Goal: Task Accomplishment & Management: Manage account settings

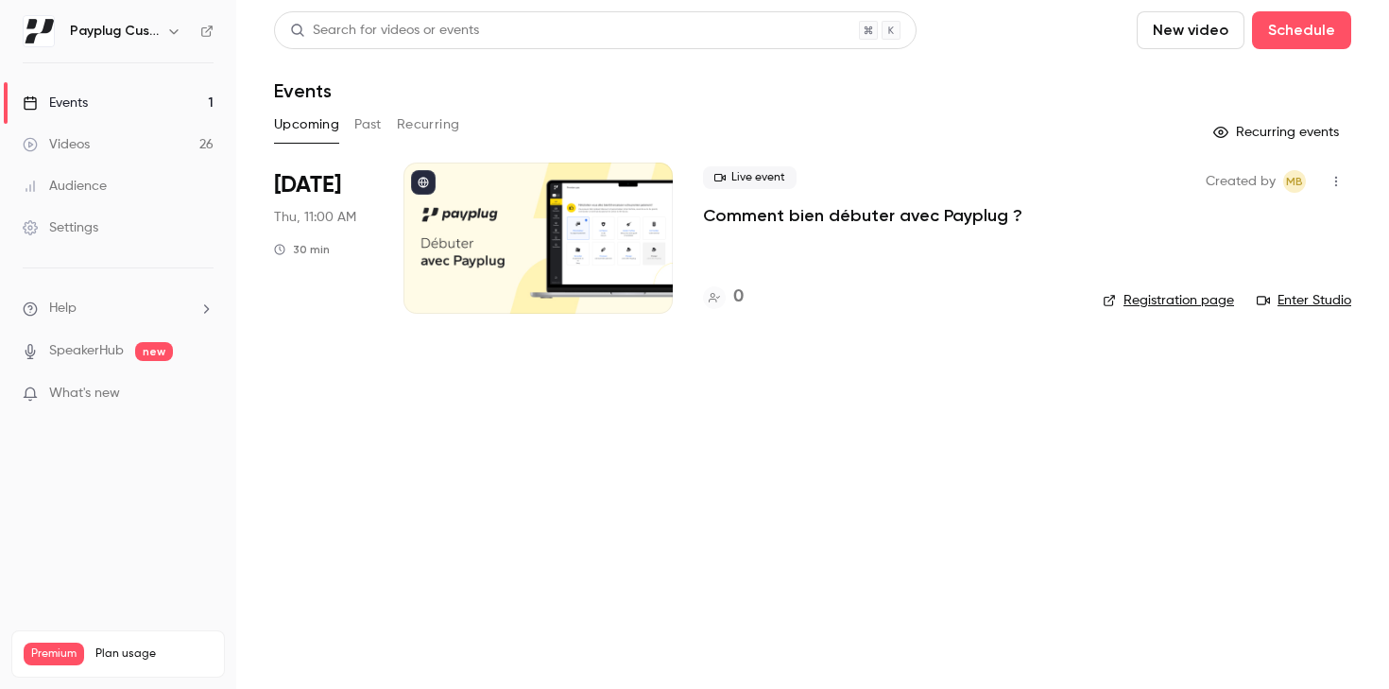
click at [355, 129] on button "Past" at bounding box center [367, 125] width 27 height 30
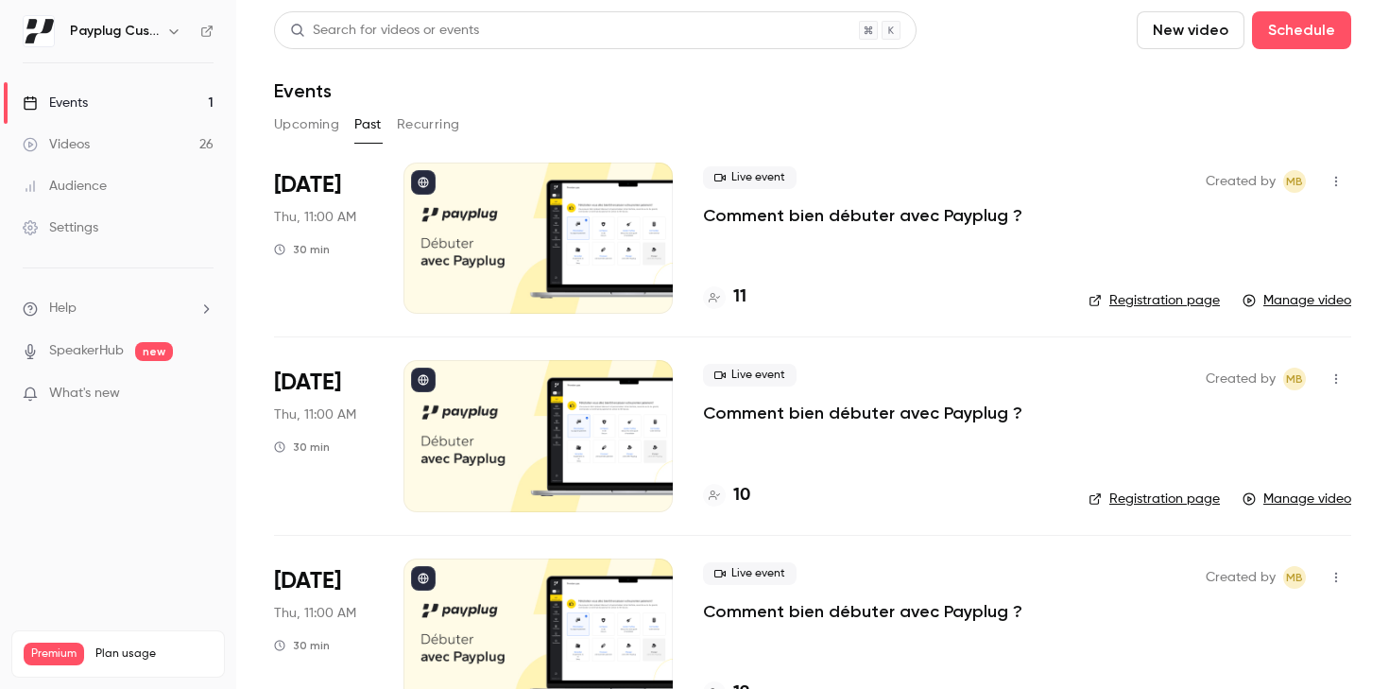
click at [754, 200] on div "Live event Comment bien débuter avec Payplug ?" at bounding box center [880, 196] width 355 height 60
click at [763, 210] on p "Comment bien débuter avec Payplug ?" at bounding box center [862, 215] width 319 height 23
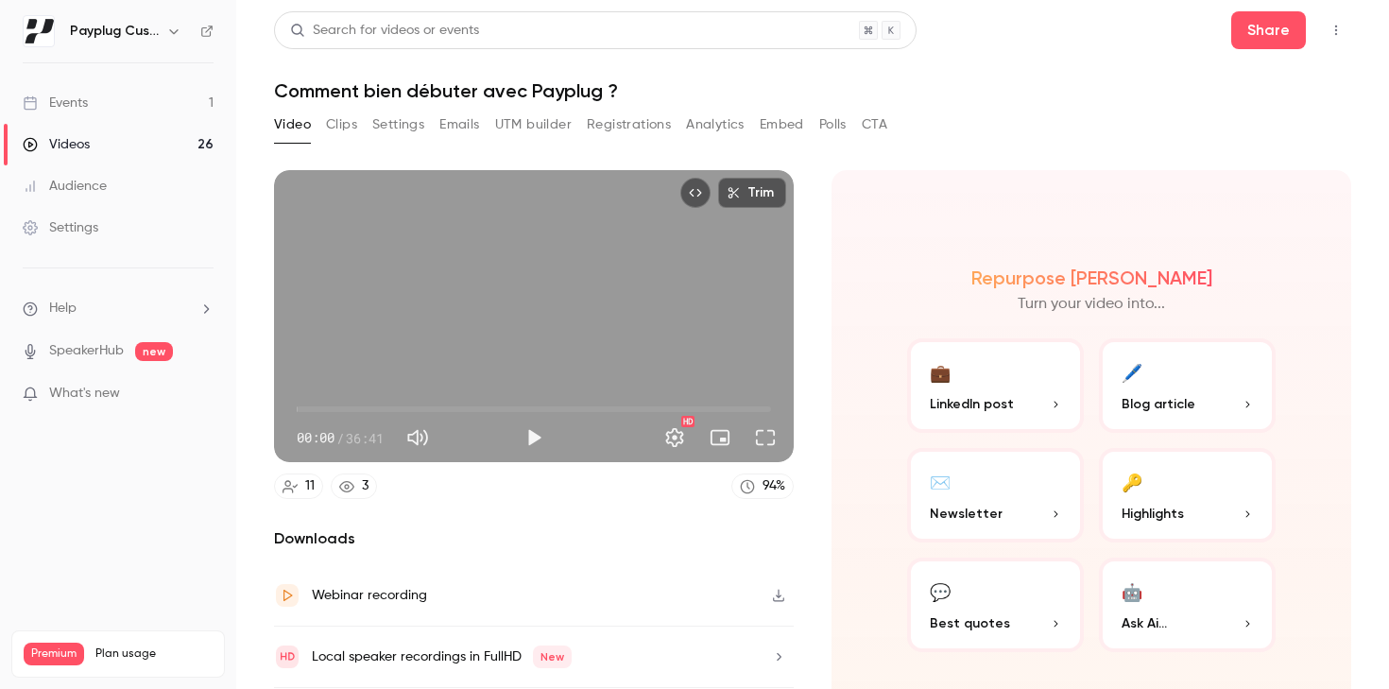
click at [385, 110] on button "Settings" at bounding box center [398, 125] width 52 height 30
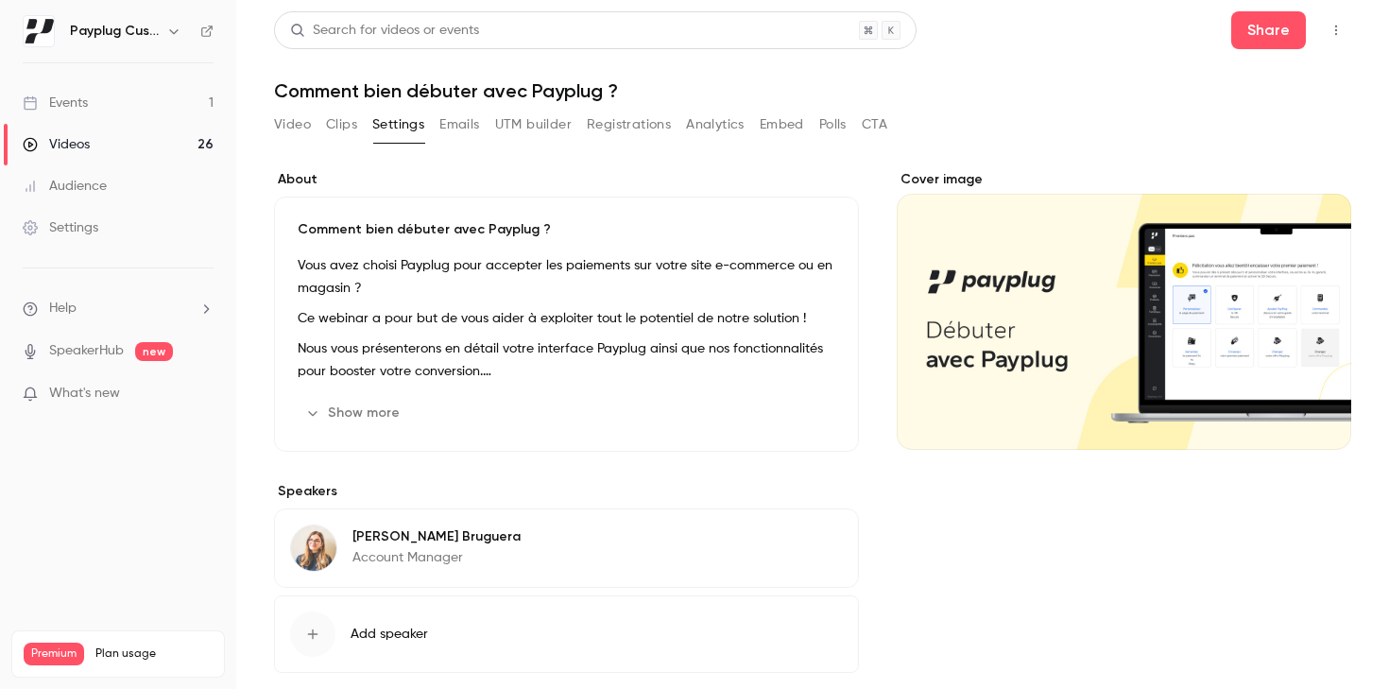
scroll to position [90, 0]
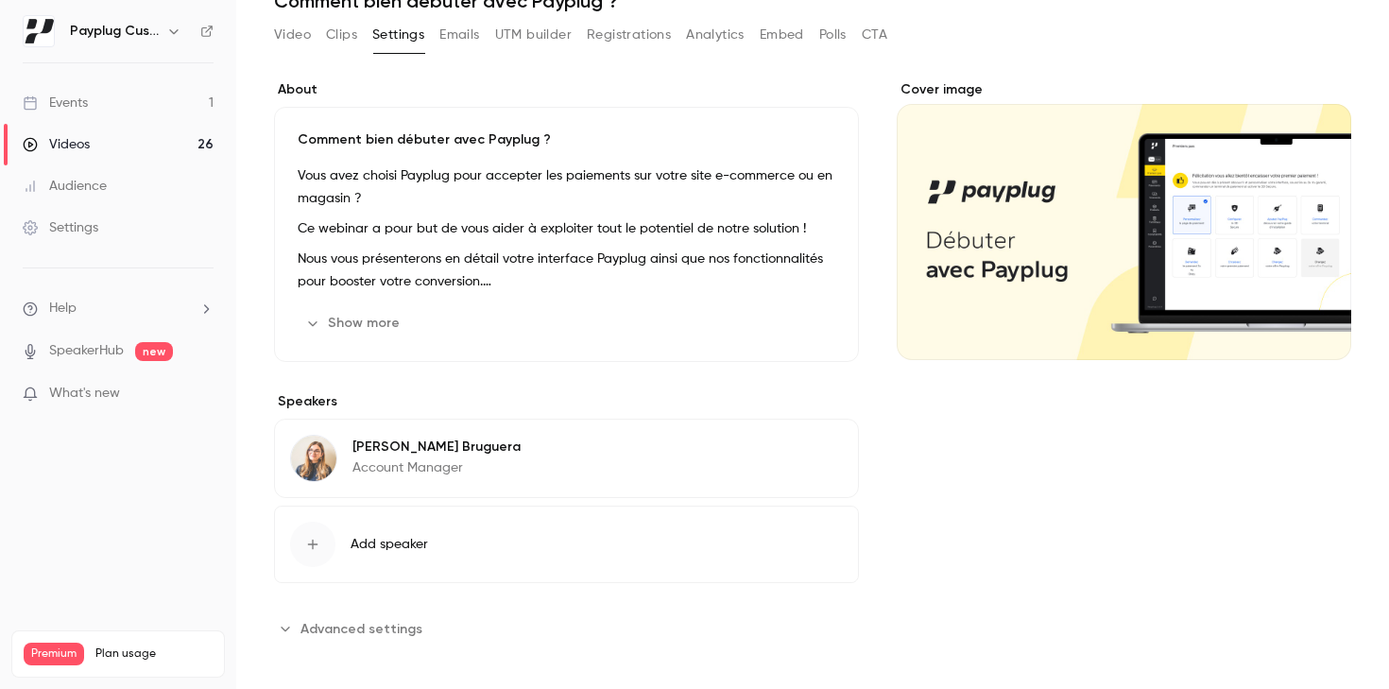
click at [359, 629] on span "Advanced settings" at bounding box center [362, 629] width 122 height 20
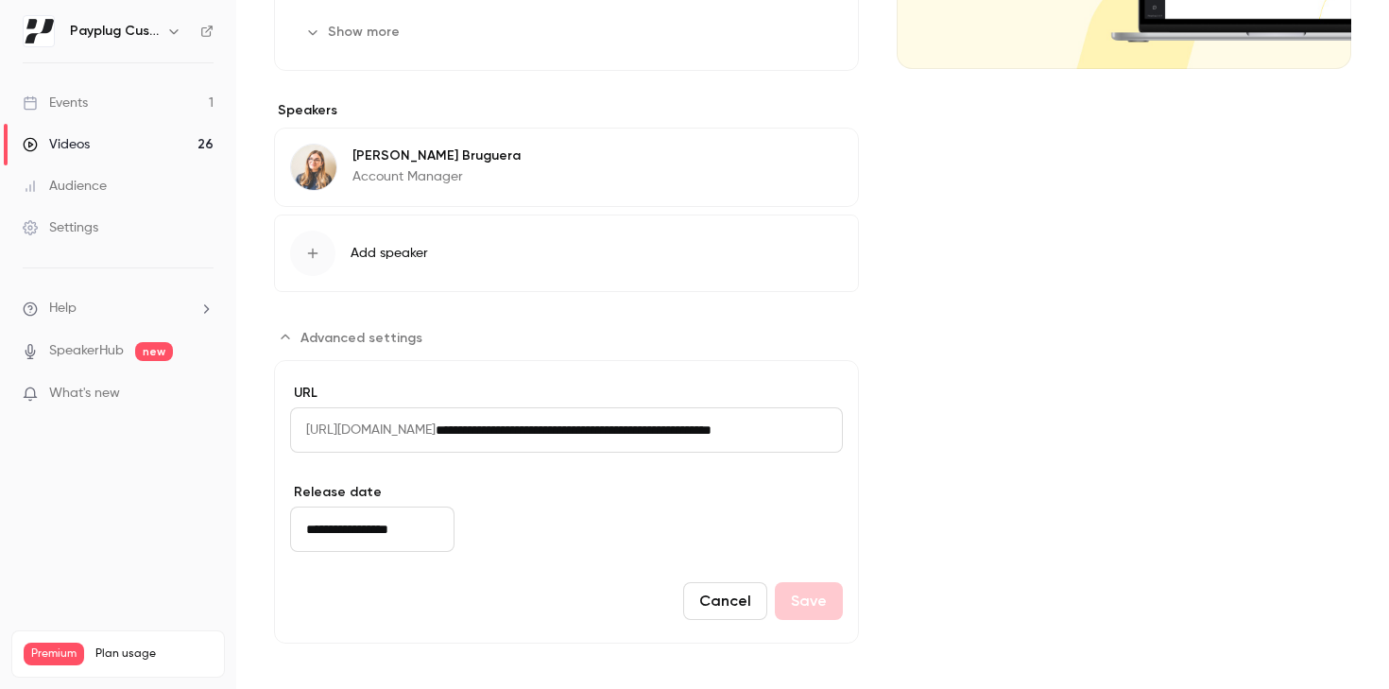
scroll to position [0, 127]
drag, startPoint x: 806, startPoint y: 434, endPoint x: 892, endPoint y: 437, distance: 86.1
click at [892, 437] on div "**********" at bounding box center [812, 216] width 1077 height 854
click at [739, 430] on input "**********" at bounding box center [587, 429] width 303 height 45
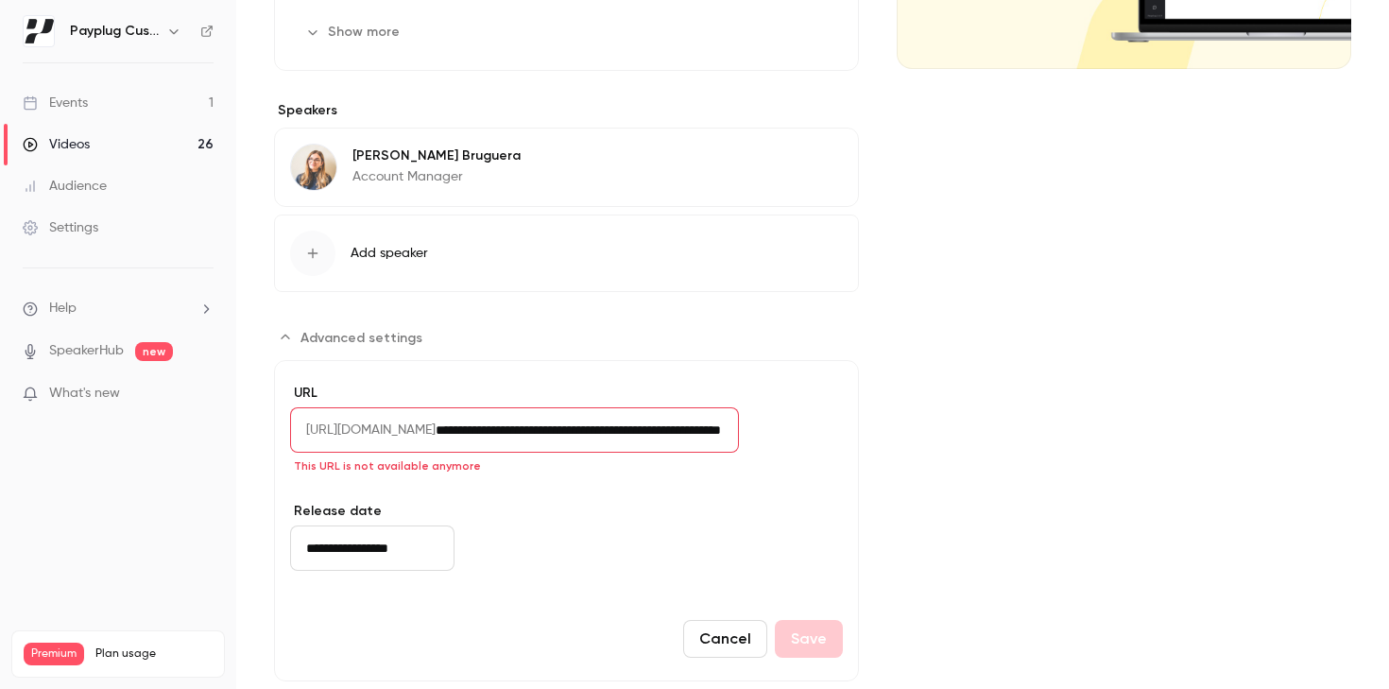
scroll to position [0, 142]
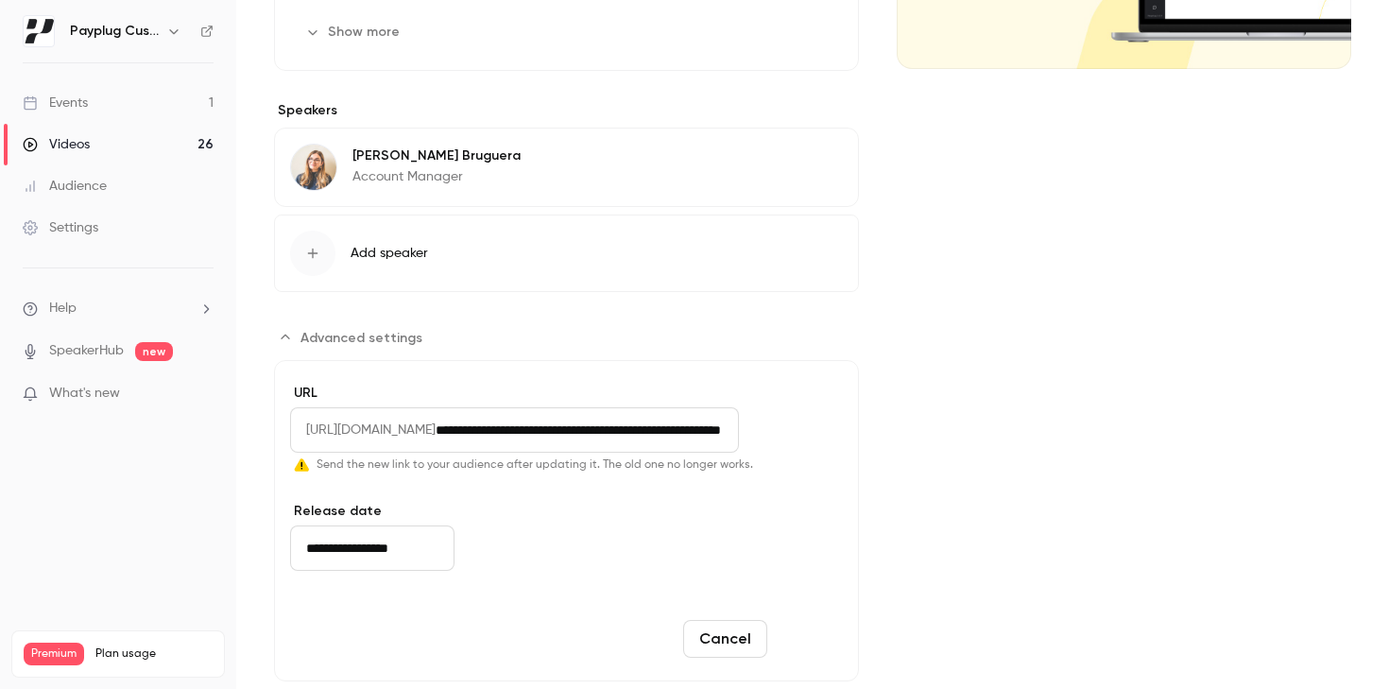
type input "**********"
click at [803, 630] on button "Save" at bounding box center [809, 639] width 68 height 38
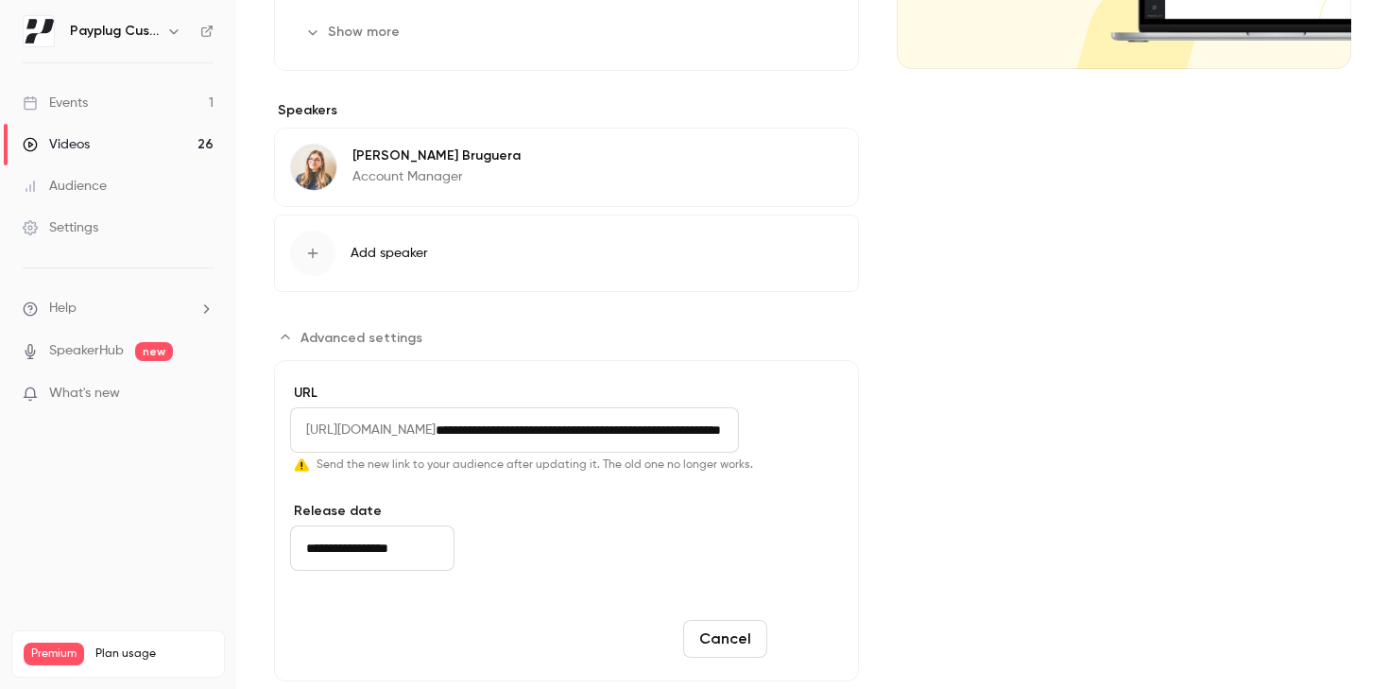
click at [803, 630] on button "Save" at bounding box center [809, 639] width 68 height 38
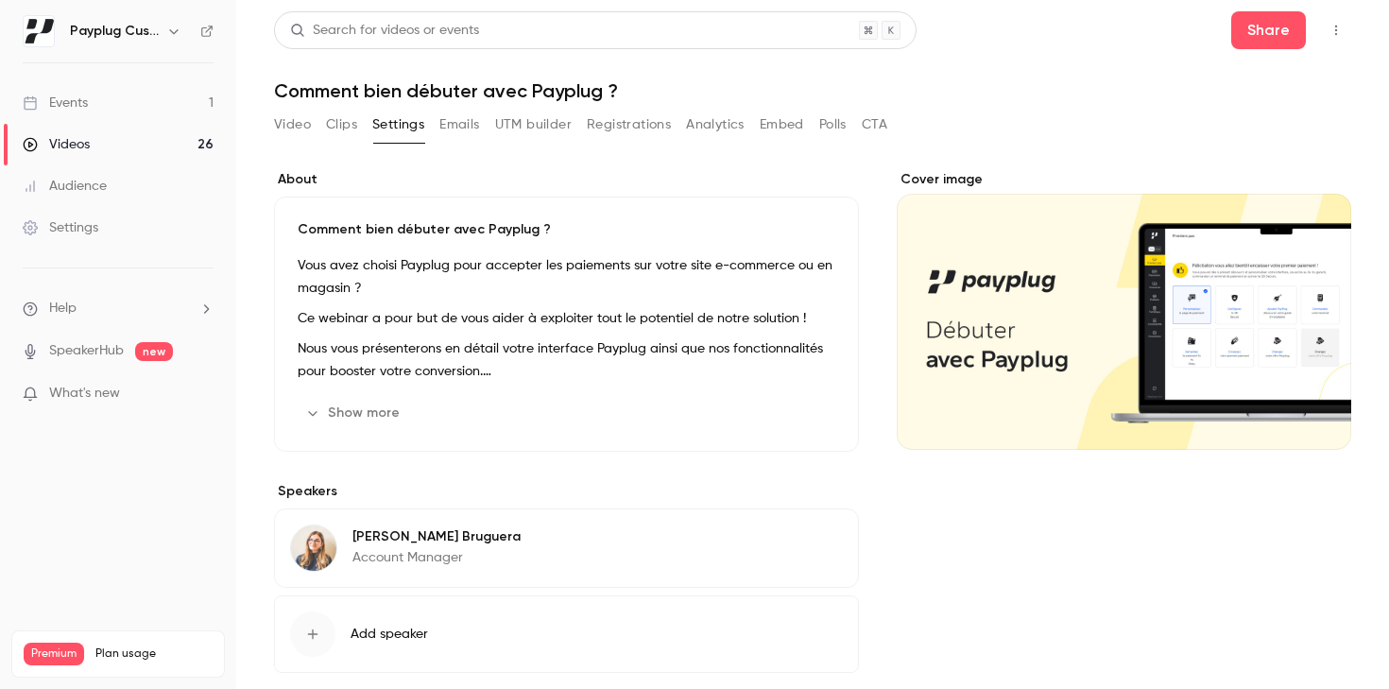
scroll to position [419, 0]
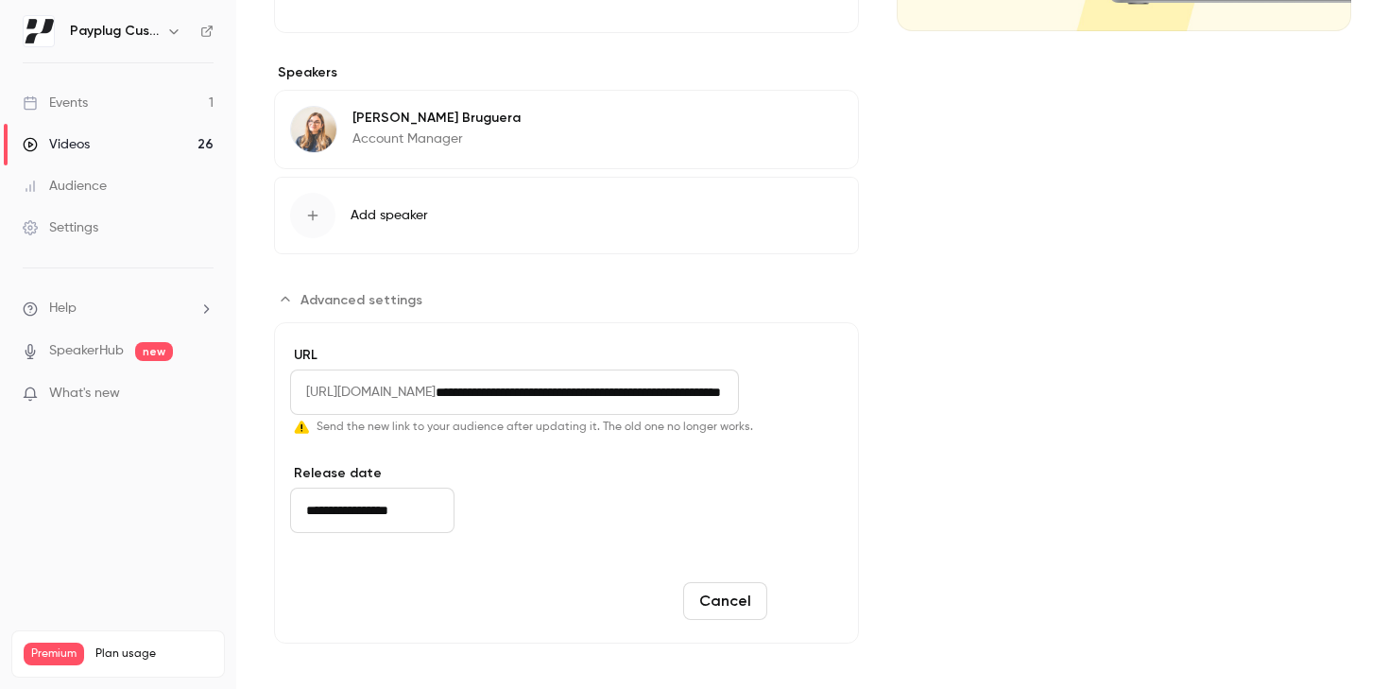
click at [813, 612] on button "Save" at bounding box center [809, 601] width 68 height 38
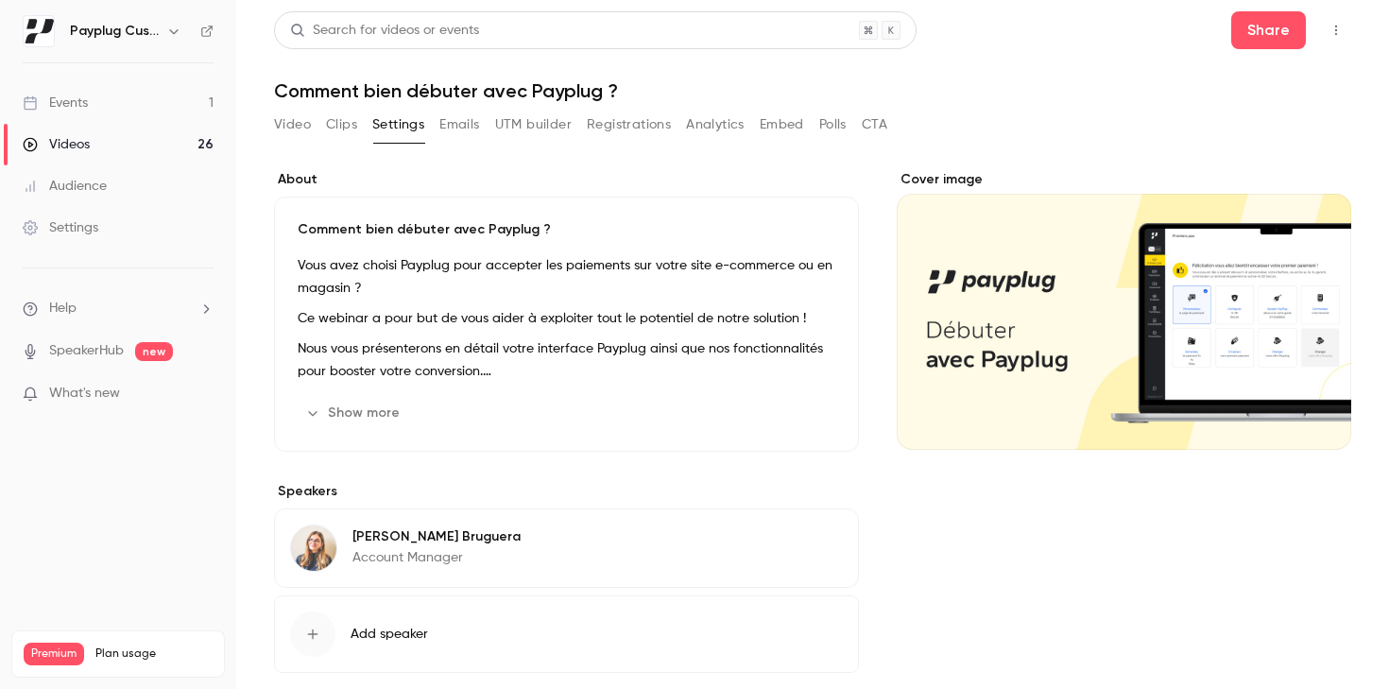
click at [322, 122] on div "Video Clips Settings Emails UTM builder Registrations Analytics Embed Polls CTA" at bounding box center [580, 125] width 613 height 30
click at [336, 122] on button "Clips" at bounding box center [341, 125] width 31 height 30
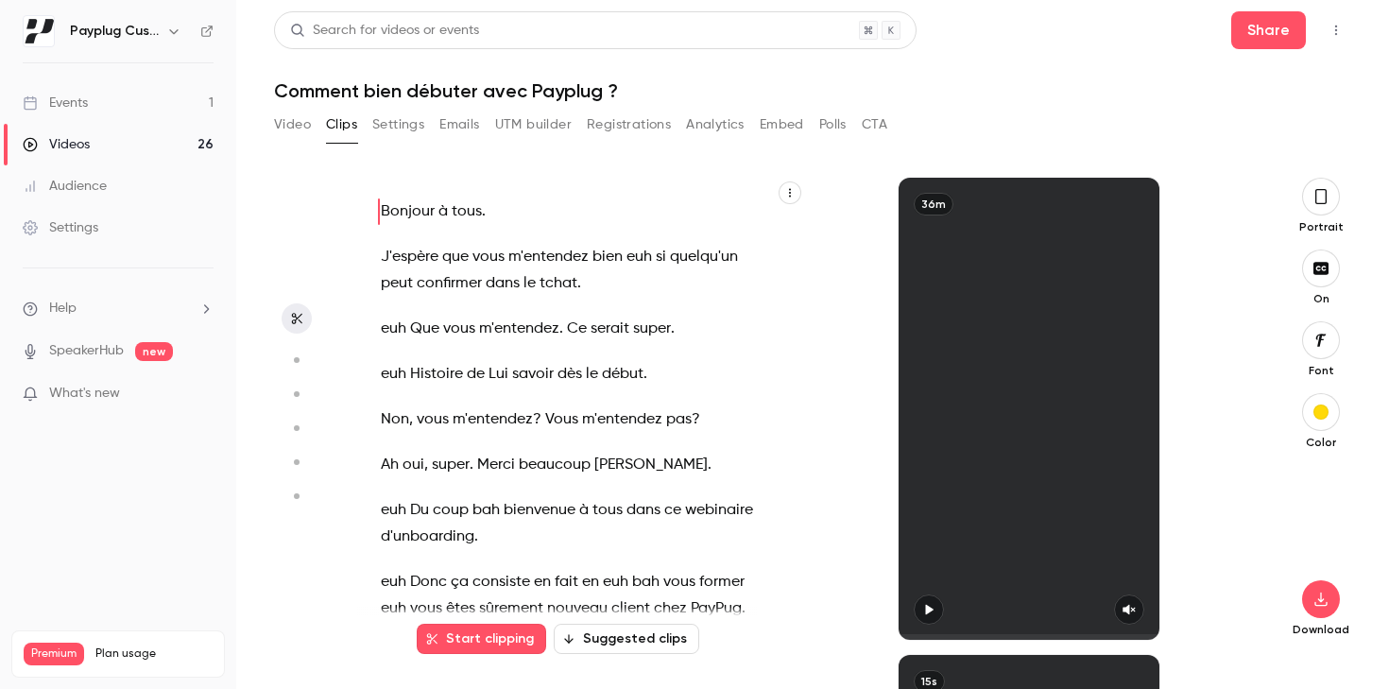
click at [284, 122] on button "Video" at bounding box center [292, 125] width 37 height 30
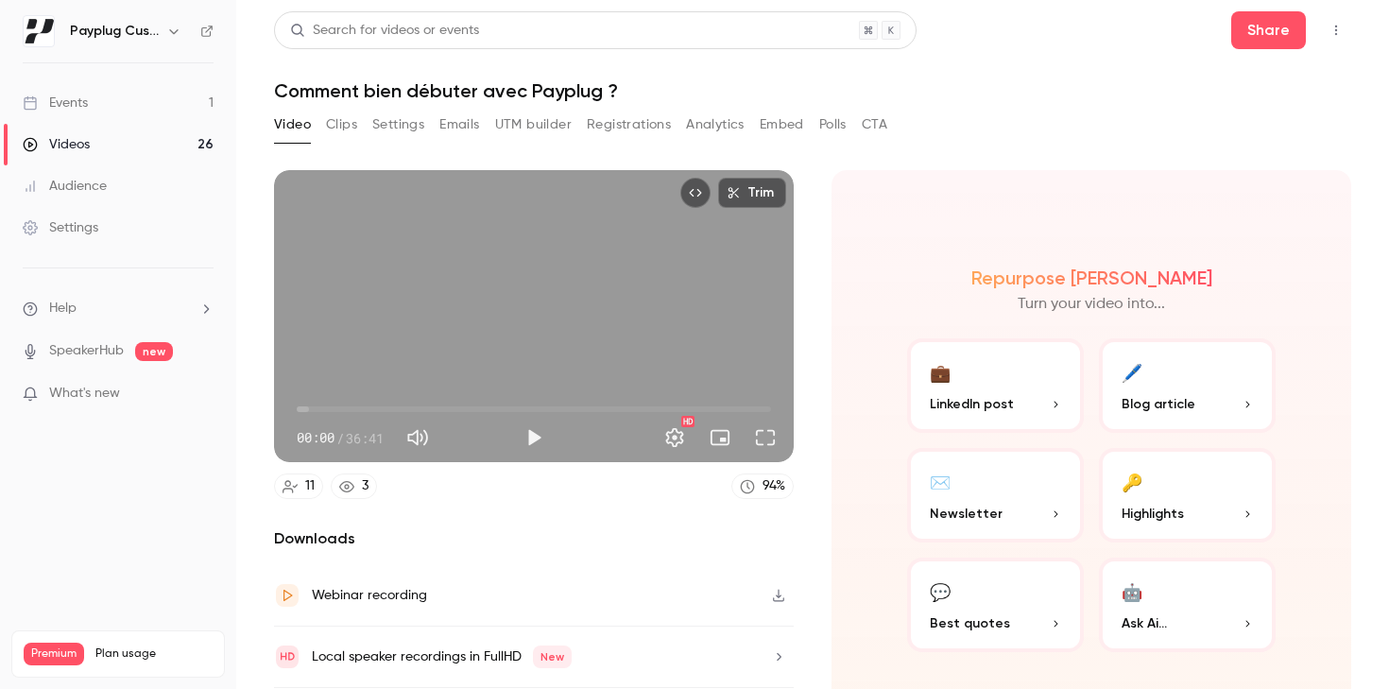
click at [112, 104] on link "Events 1" at bounding box center [118, 103] width 236 height 42
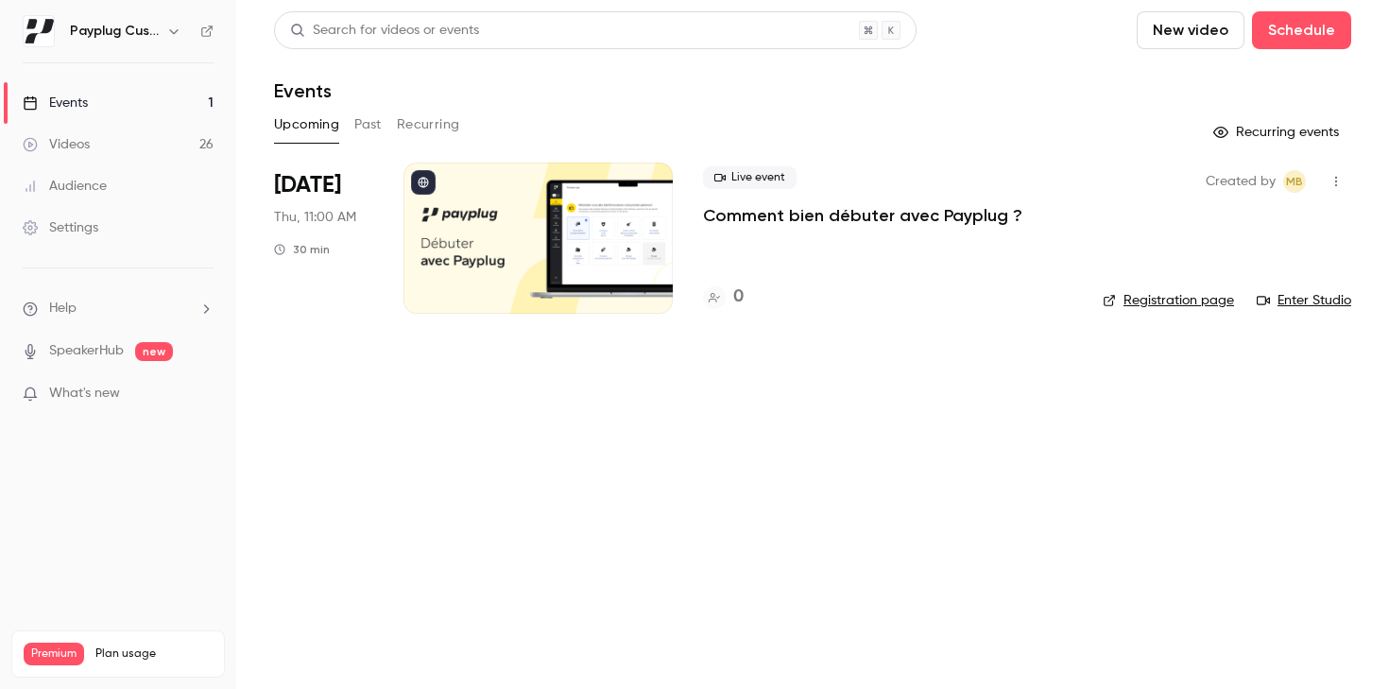
click at [807, 190] on div "Live event Comment bien débuter avec Payplug ?" at bounding box center [888, 196] width 370 height 60
click at [791, 206] on p "Comment bien débuter avec Payplug ?" at bounding box center [862, 215] width 319 height 23
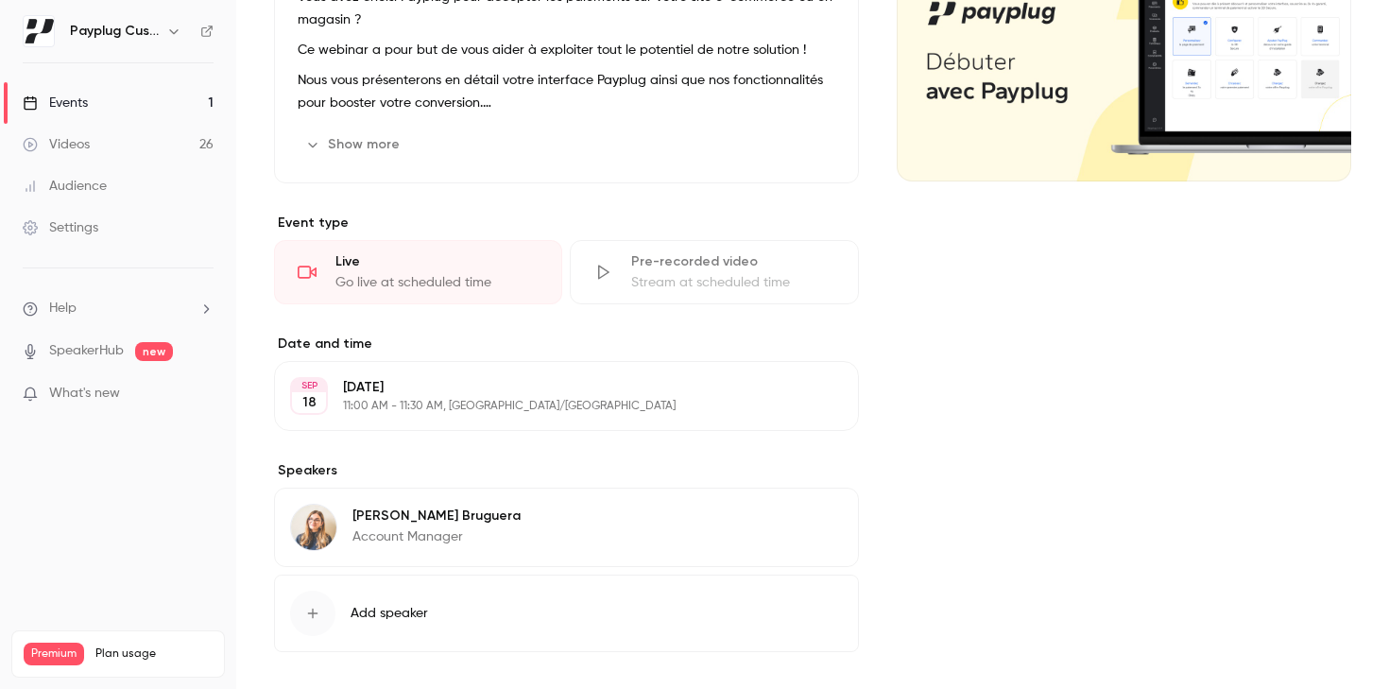
scroll to position [349, 0]
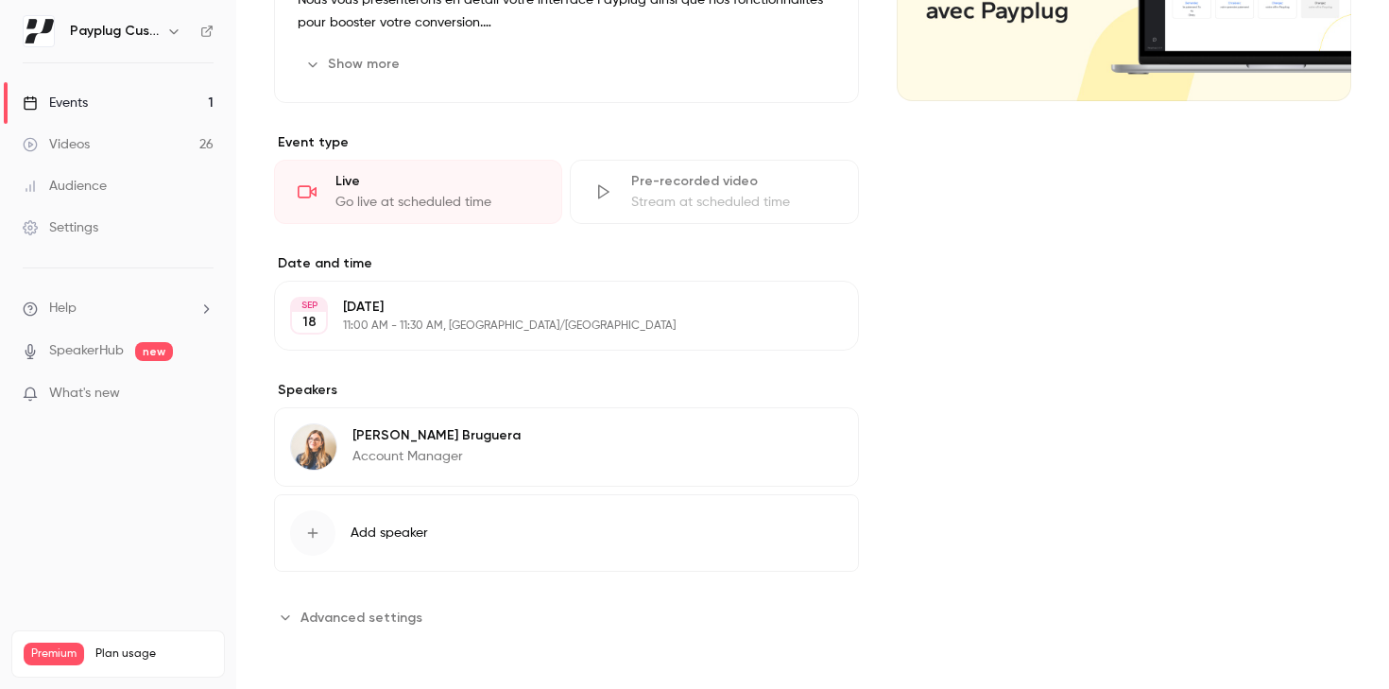
click at [792, 311] on icon "button" at bounding box center [790, 315] width 12 height 12
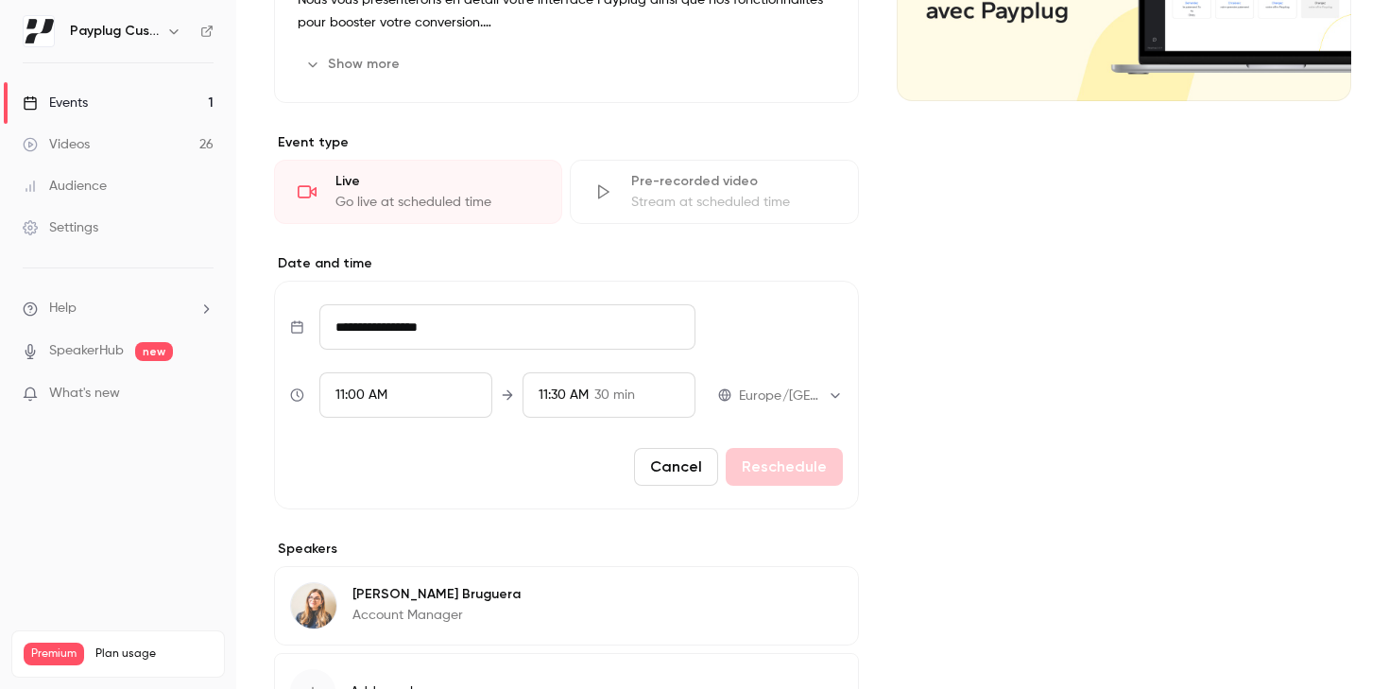
click at [920, 351] on div "Cover image" at bounding box center [1124, 306] width 455 height 970
click at [695, 457] on button "Cancel" at bounding box center [676, 467] width 84 height 38
